Goal: Navigation & Orientation: Understand site structure

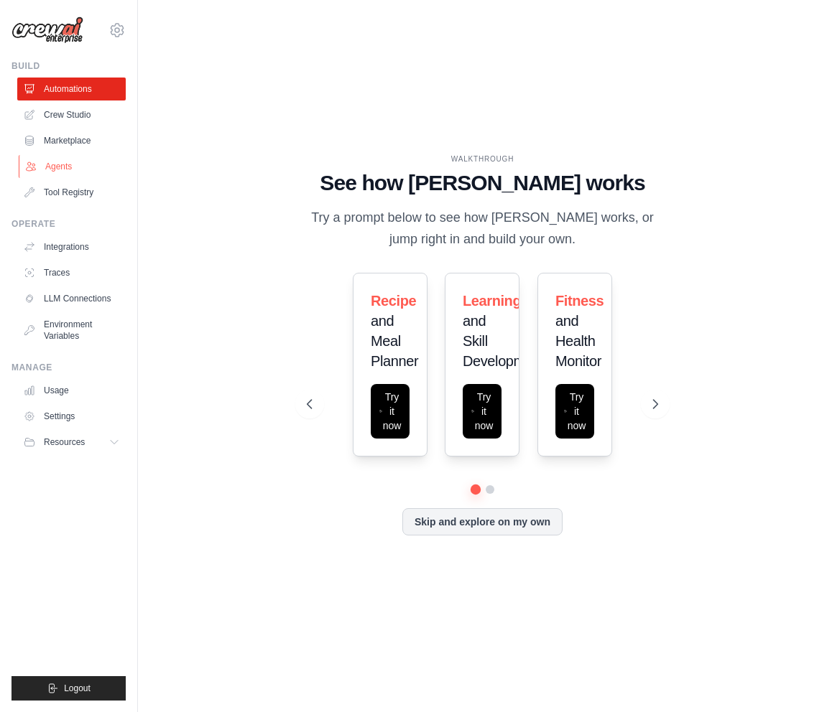
click at [64, 167] on link "Agents" at bounding box center [73, 166] width 108 height 23
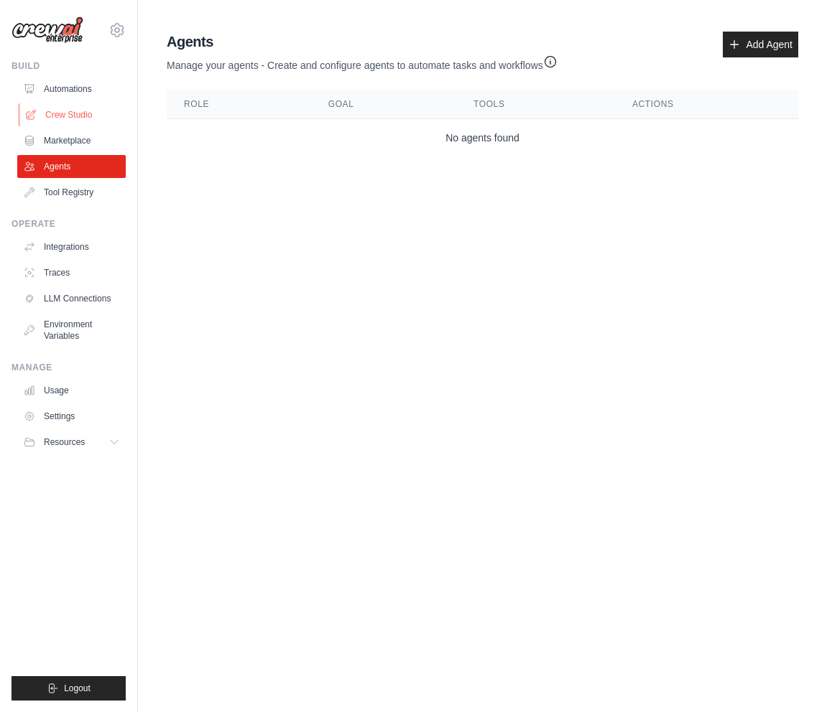
click at [65, 124] on link "Crew Studio" at bounding box center [73, 114] width 108 height 23
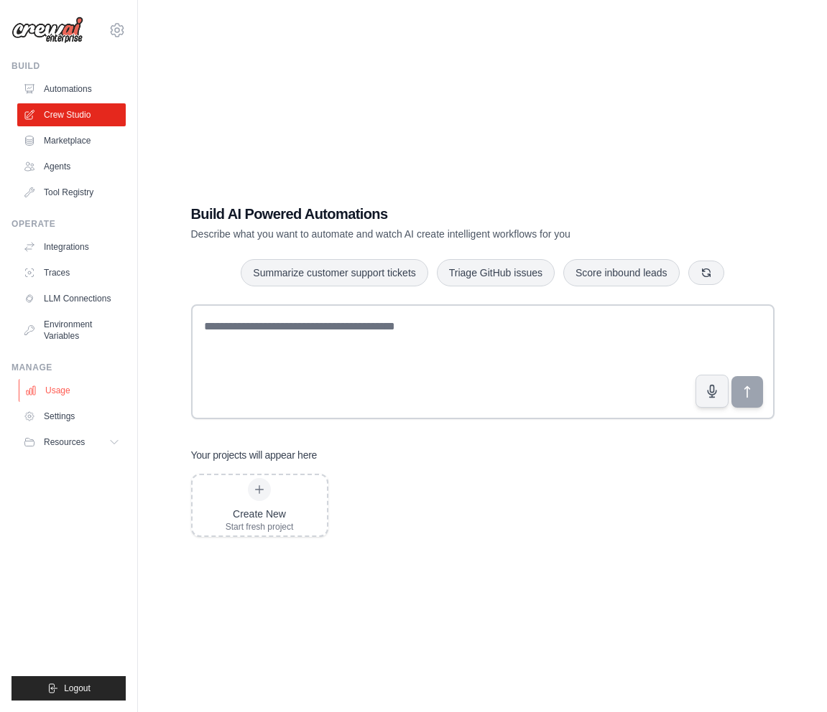
click at [81, 386] on link "Usage" at bounding box center [73, 390] width 108 height 23
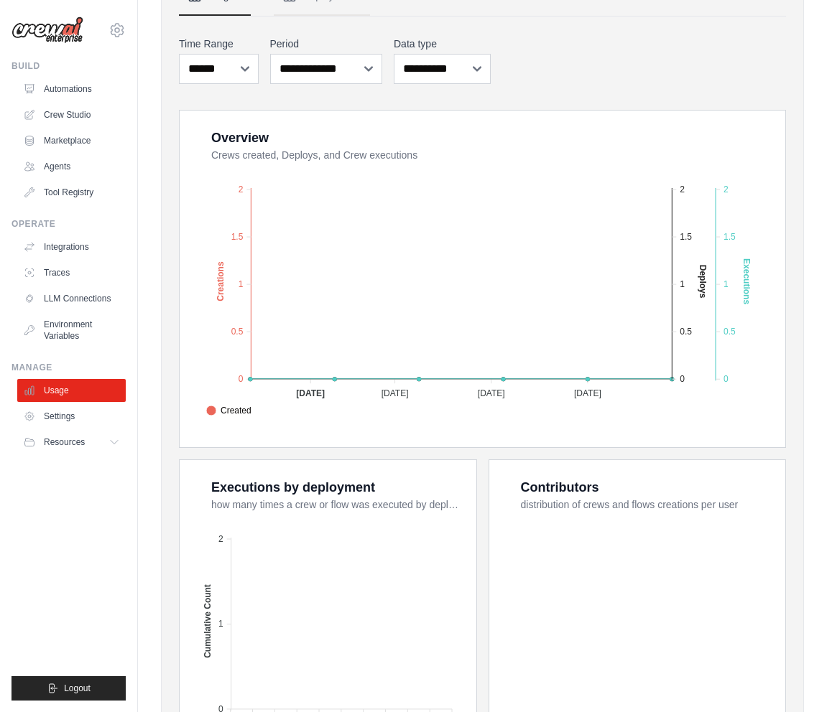
scroll to position [280, 0]
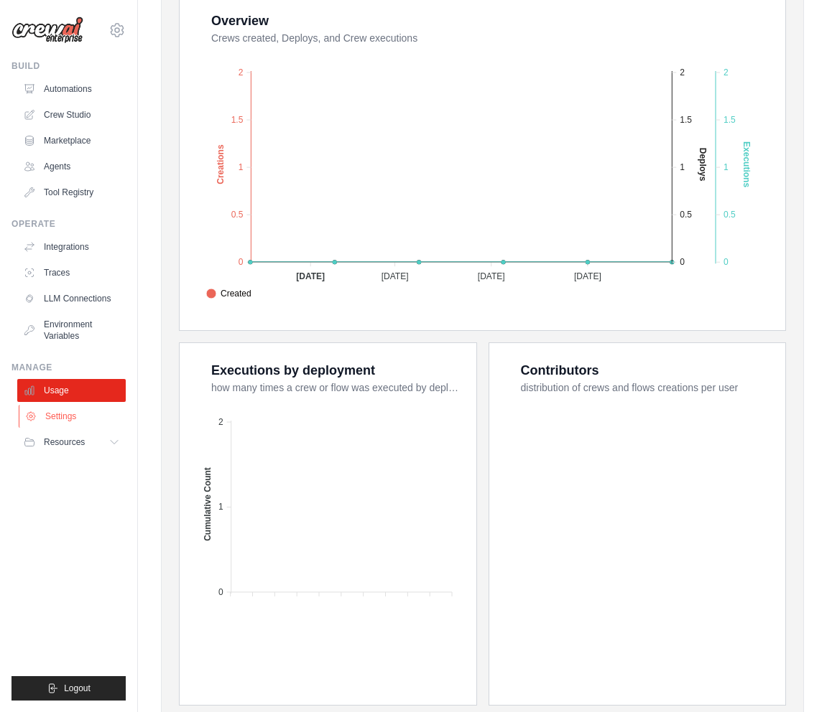
click at [84, 413] on link "Settings" at bounding box center [73, 416] width 108 height 23
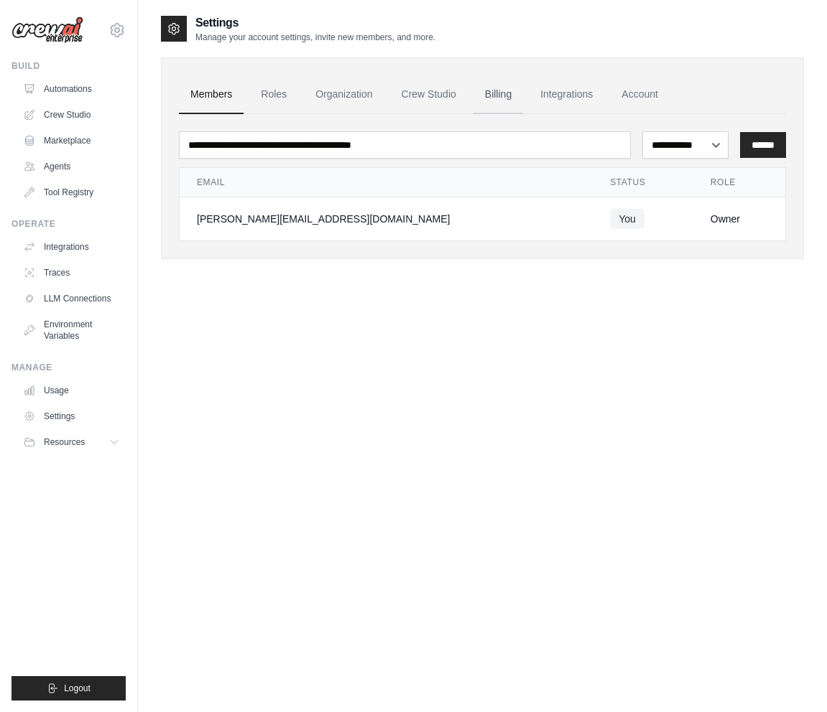
click at [498, 85] on link "Billing" at bounding box center [498, 94] width 50 height 39
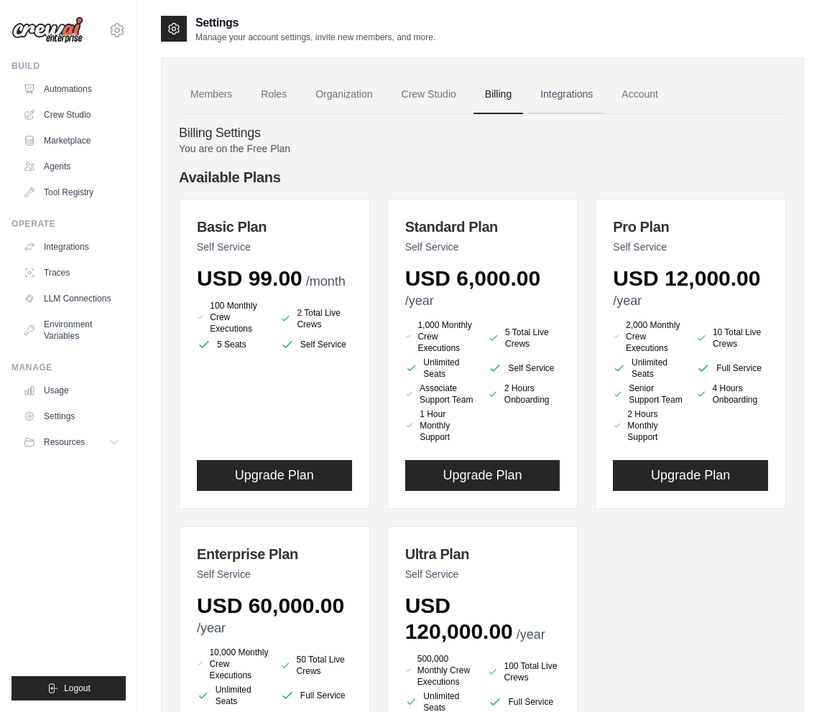
click at [583, 101] on link "Integrations" at bounding box center [566, 94] width 75 height 39
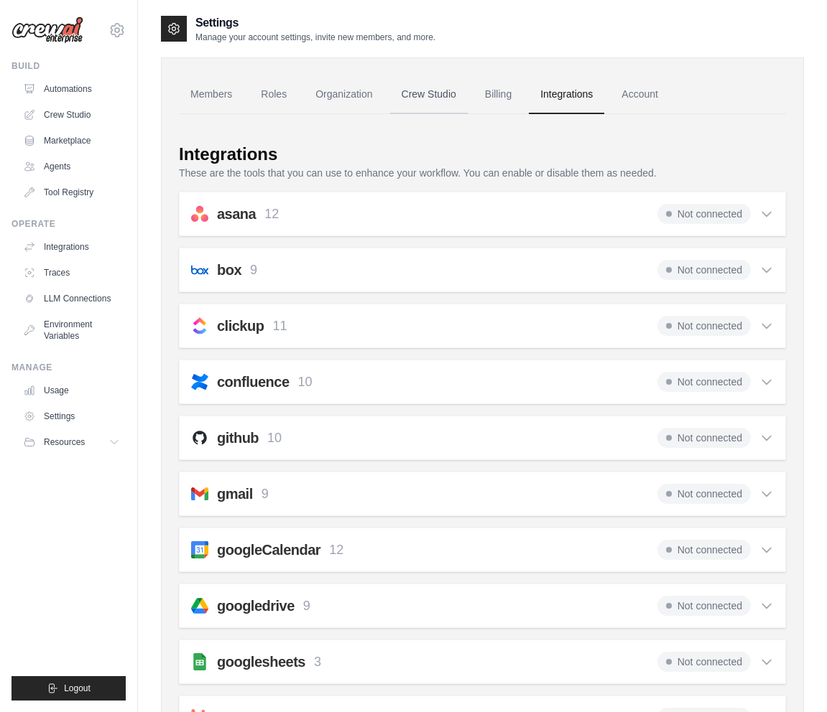
click at [418, 95] on link "Crew Studio" at bounding box center [429, 94] width 78 height 39
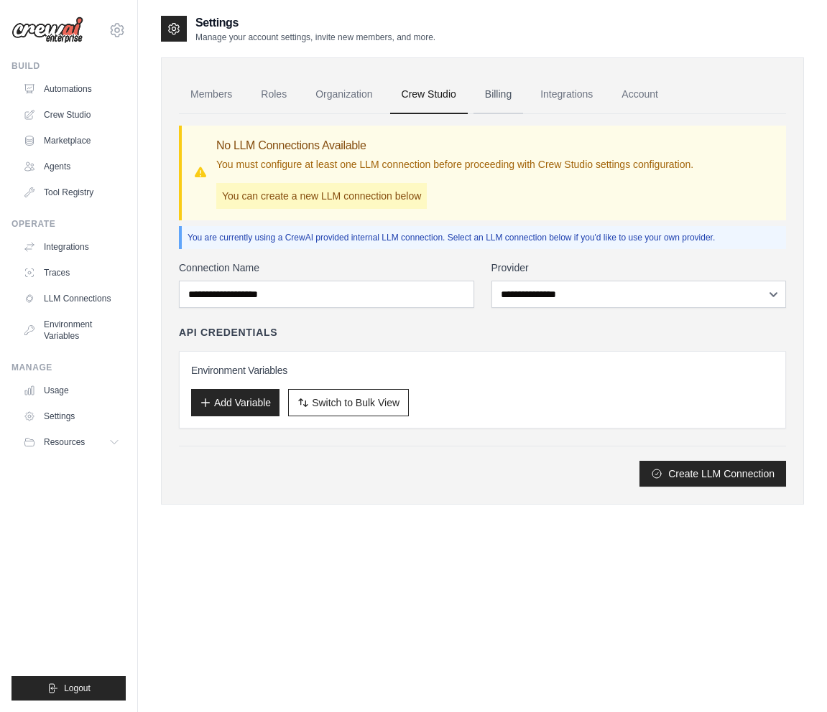
click at [493, 95] on link "Billing" at bounding box center [498, 94] width 50 height 39
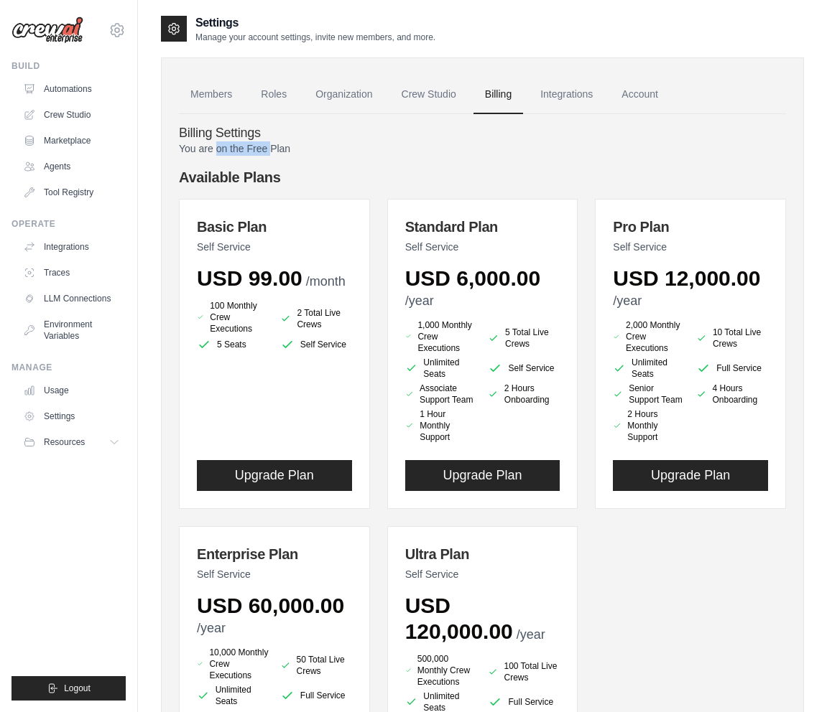
drag, startPoint x: 218, startPoint y: 152, endPoint x: 269, endPoint y: 149, distance: 51.8
click at [271, 150] on p "You are on the Free Plan" at bounding box center [482, 148] width 607 height 14
click at [68, 240] on link "Integrations" at bounding box center [73, 247] width 108 height 23
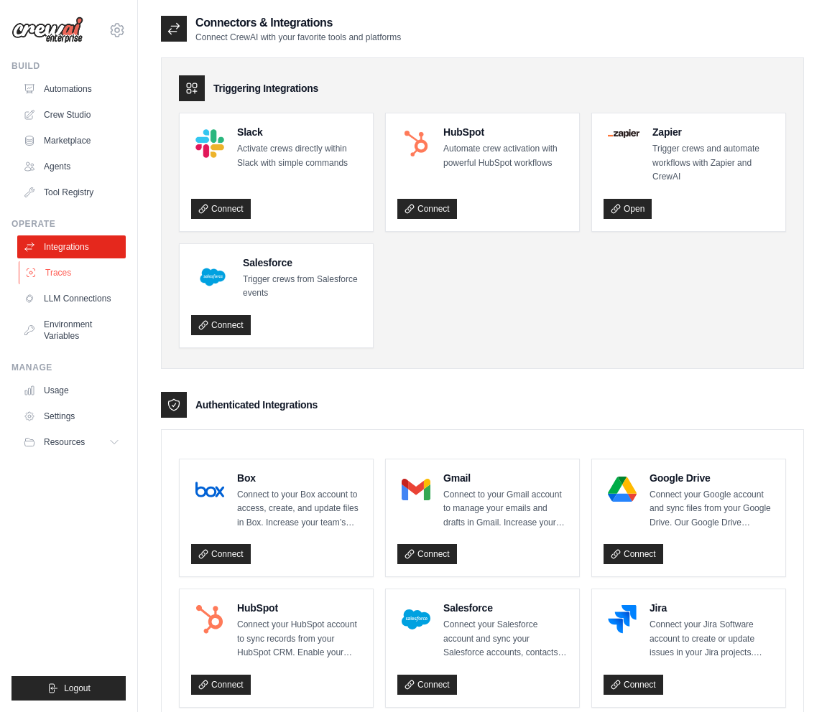
click at [57, 279] on link "Traces" at bounding box center [73, 272] width 108 height 23
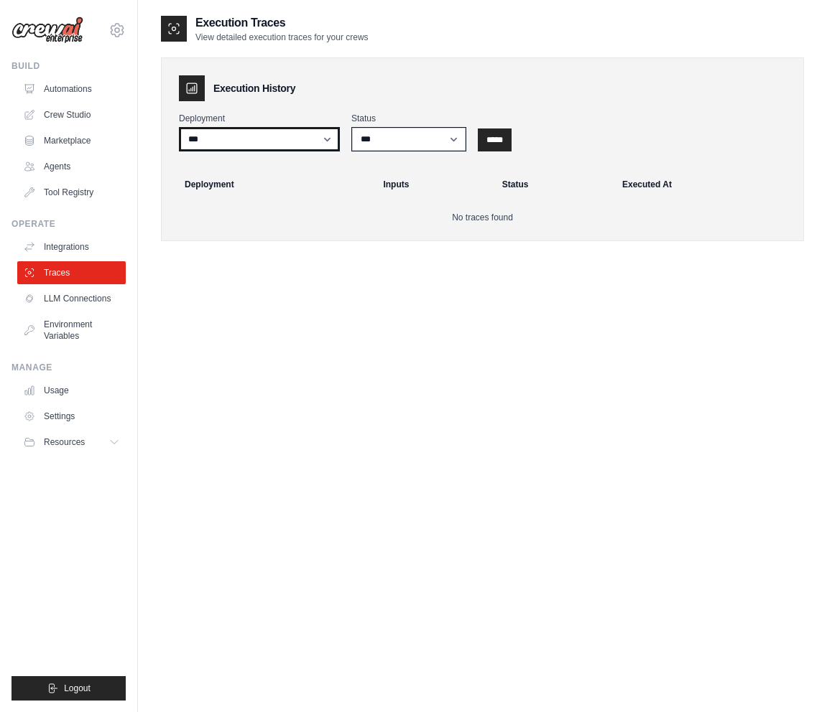
click at [261, 147] on select "***" at bounding box center [259, 139] width 161 height 24
click at [60, 115] on link "Crew Studio" at bounding box center [73, 114] width 108 height 23
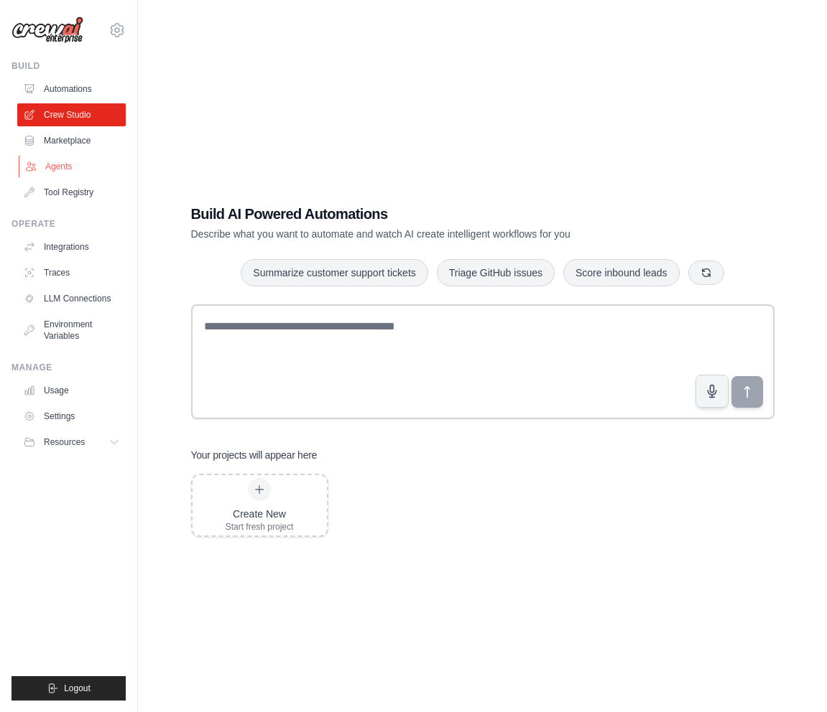
click at [53, 168] on link "Agents" at bounding box center [73, 166] width 108 height 23
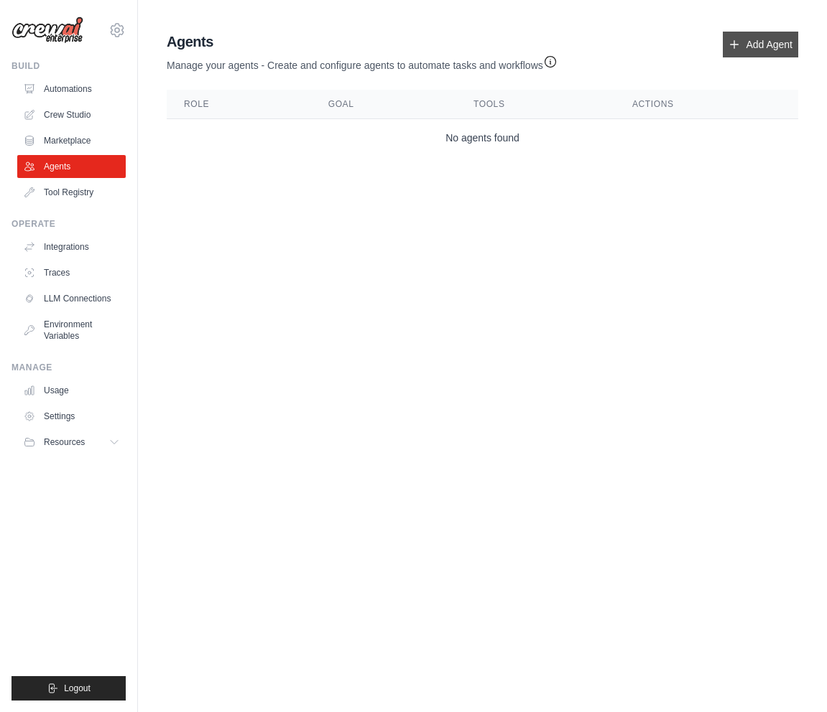
click at [741, 57] on link "Add Agent" at bounding box center [759, 45] width 75 height 26
click at [743, 55] on link "Add Agent" at bounding box center [759, 45] width 75 height 26
click at [540, 184] on main "Agent Usage Guide To use an agent in your CrewAI project, you can initialize it…" at bounding box center [482, 97] width 689 height 194
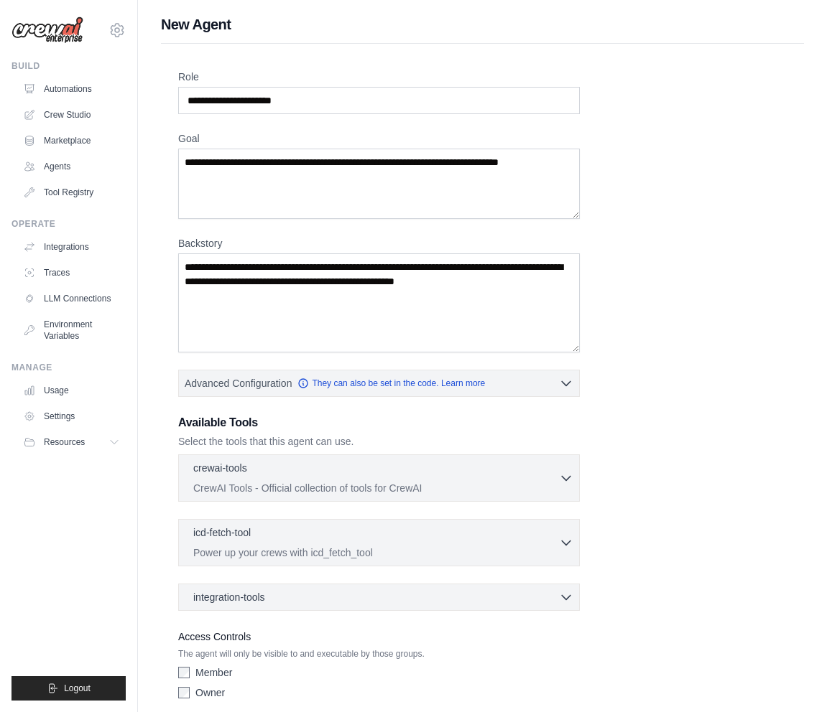
scroll to position [58, 0]
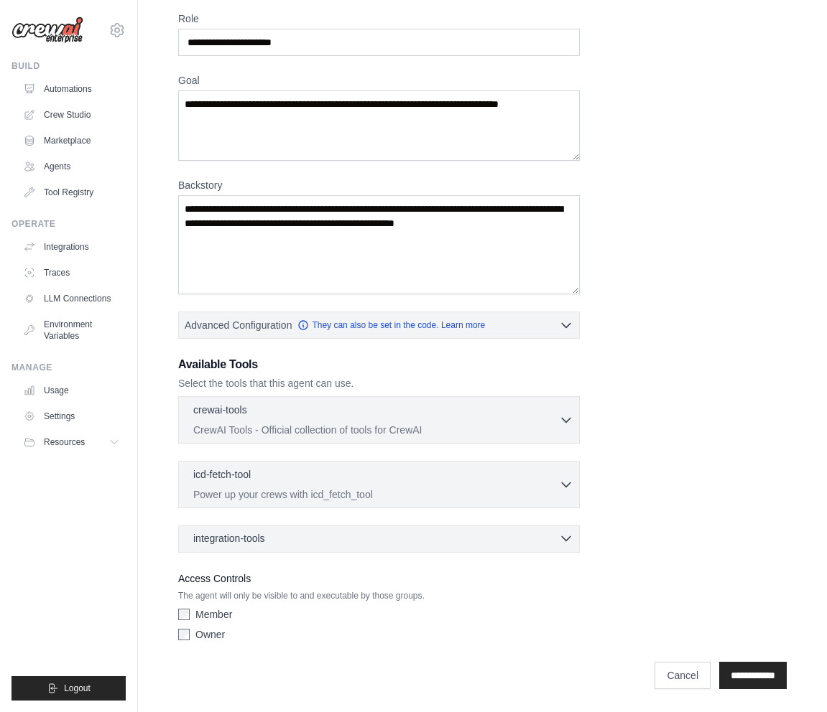
click at [269, 542] on div "integration-tools 0 selected" at bounding box center [232, 538] width 78 height 14
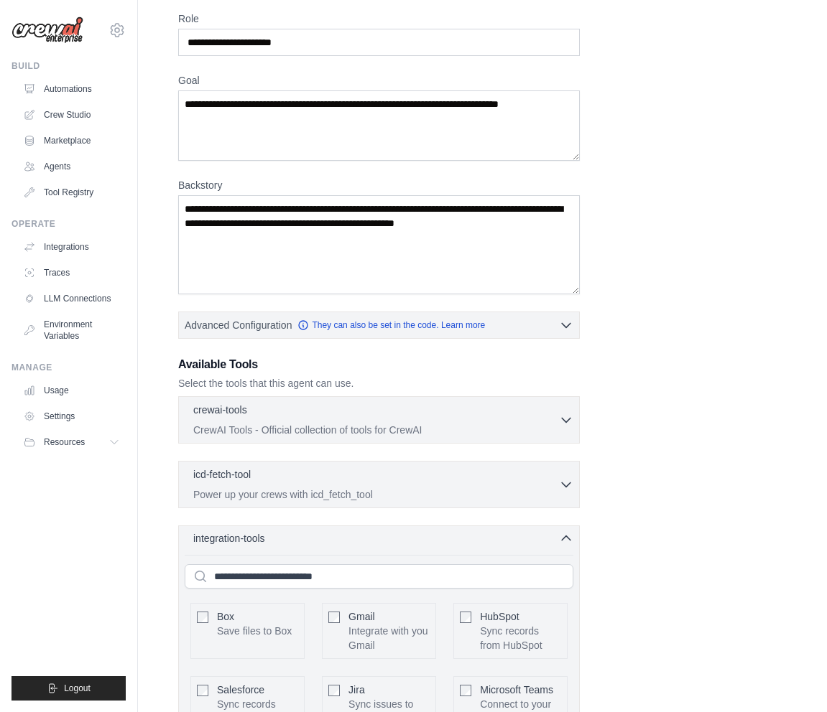
click at [269, 543] on div "integration-tools 0 selected" at bounding box center [232, 538] width 78 height 14
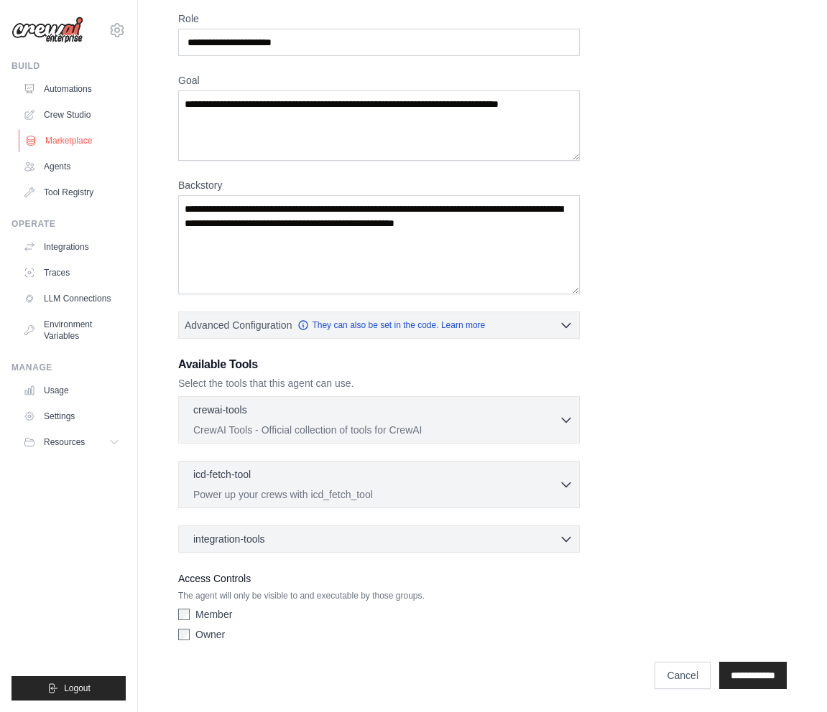
click at [57, 139] on link "Marketplace" at bounding box center [73, 140] width 108 height 23
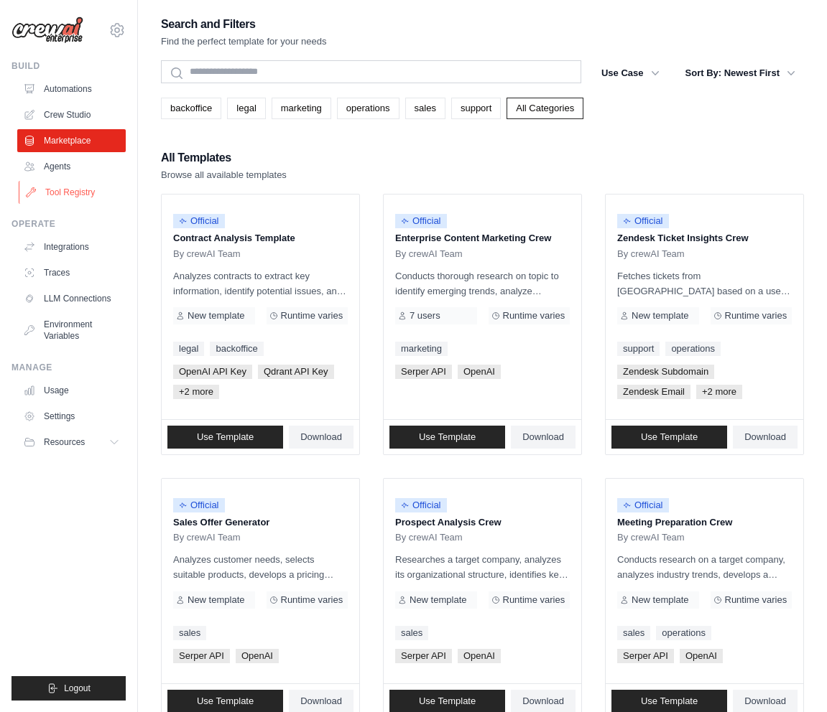
click at [57, 187] on link "Tool Registry" at bounding box center [73, 192] width 108 height 23
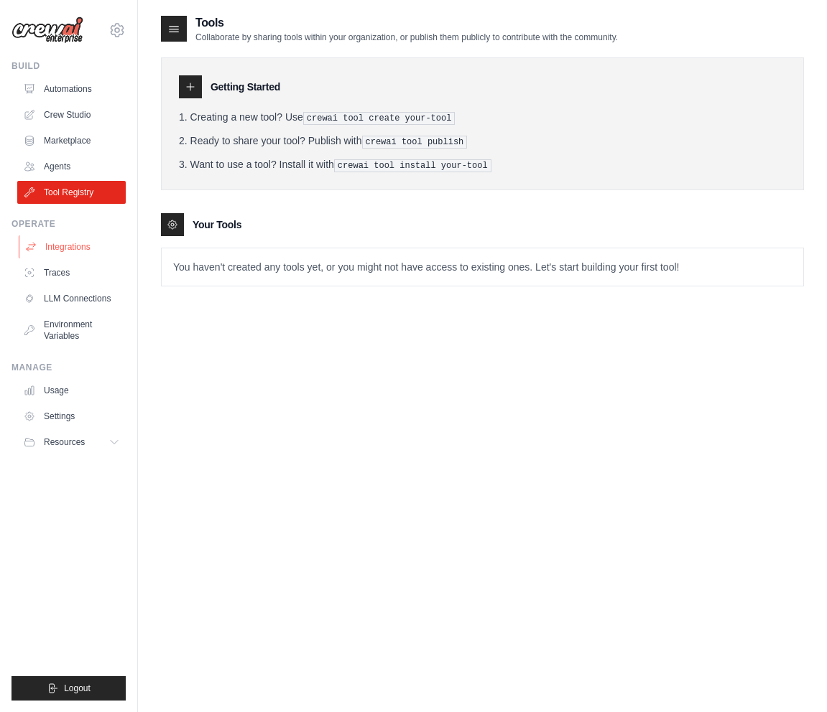
click at [58, 248] on link "Integrations" at bounding box center [73, 247] width 108 height 23
